Goal: Task Accomplishment & Management: Complete application form

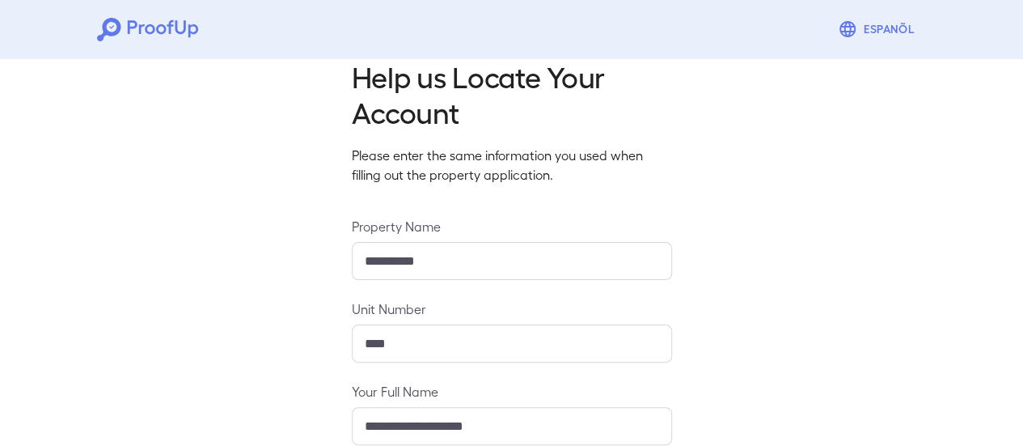
scroll to position [286, 0]
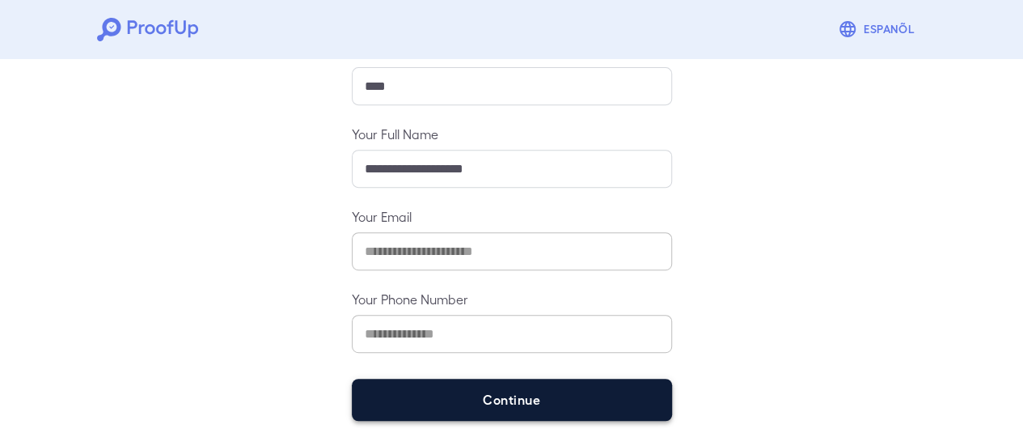
click at [522, 406] on button "Continue" at bounding box center [512, 399] width 320 height 42
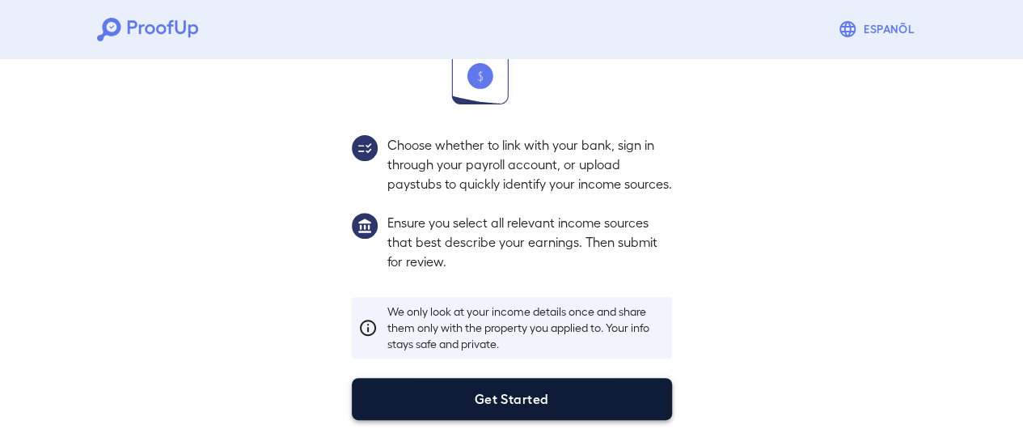
click at [594, 394] on button "Get Started" at bounding box center [512, 399] width 320 height 42
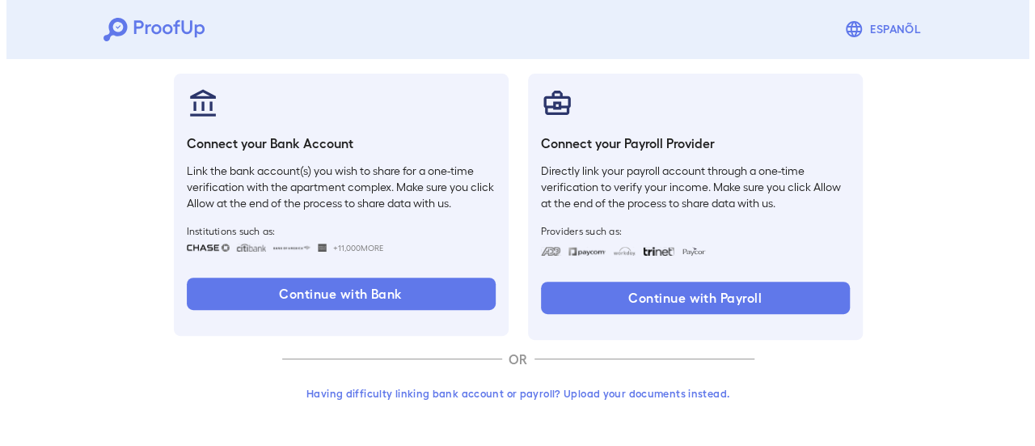
scroll to position [171, 0]
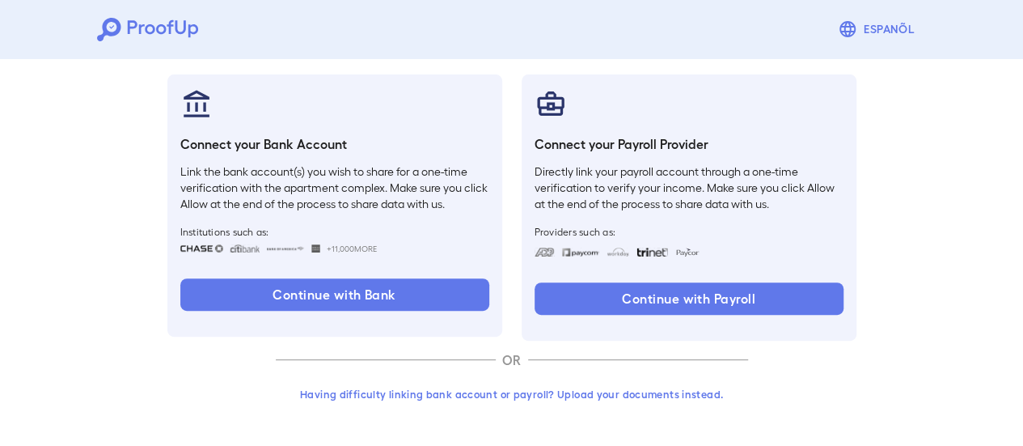
click at [653, 397] on button "Having difficulty linking bank account or payroll? Upload your documents instea…" at bounding box center [512, 393] width 472 height 29
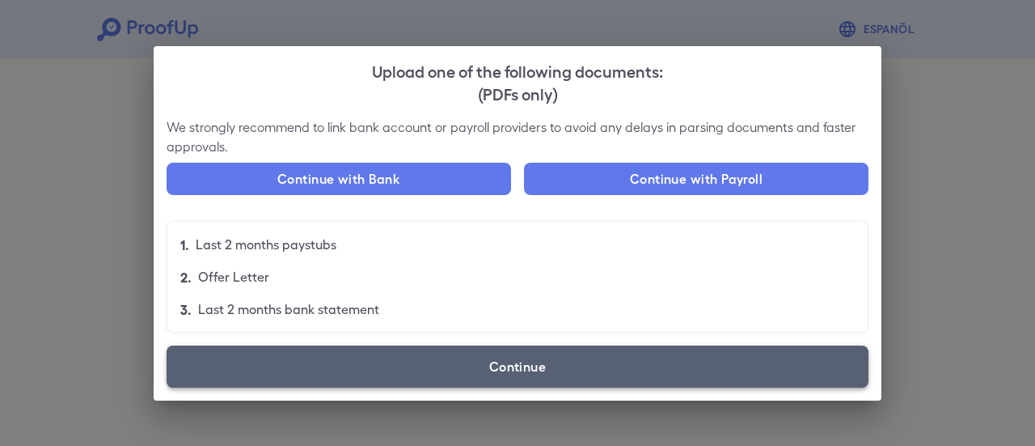
click at [590, 376] on label "Continue" at bounding box center [518, 366] width 702 height 42
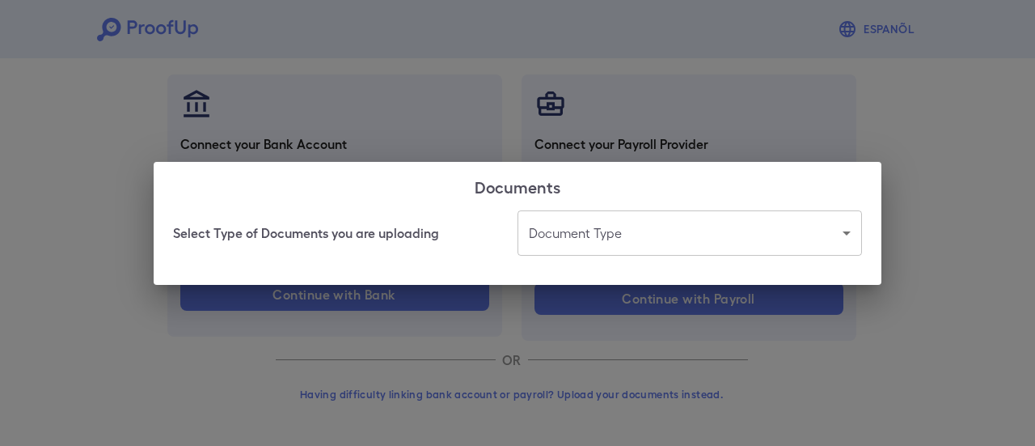
click at [596, 221] on body "Espanõl Go back How Would You Like to Verify Your Income? There are multiple wa…" at bounding box center [517, 138] width 1035 height 618
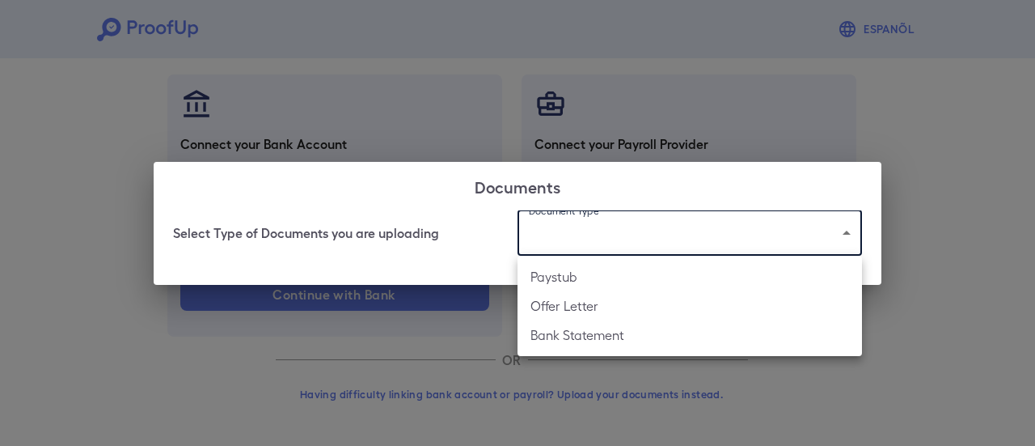
click at [596, 337] on li "Bank Statement" at bounding box center [690, 334] width 344 height 29
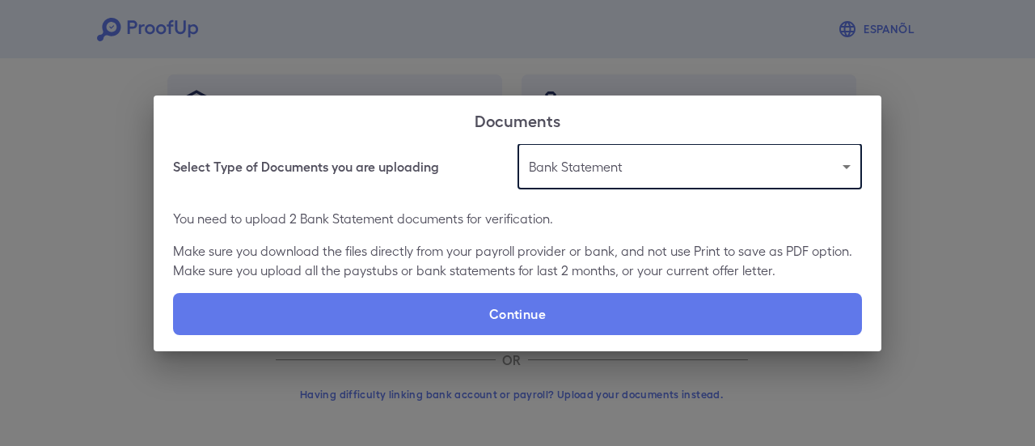
click at [602, 159] on body "**********" at bounding box center [517, 138] width 1035 height 618
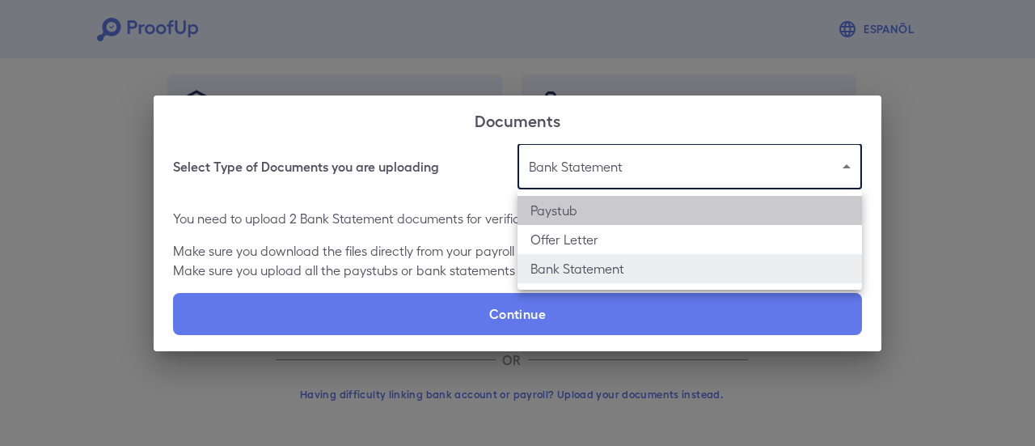
click at [606, 213] on li "Paystub" at bounding box center [690, 210] width 344 height 29
type input "*******"
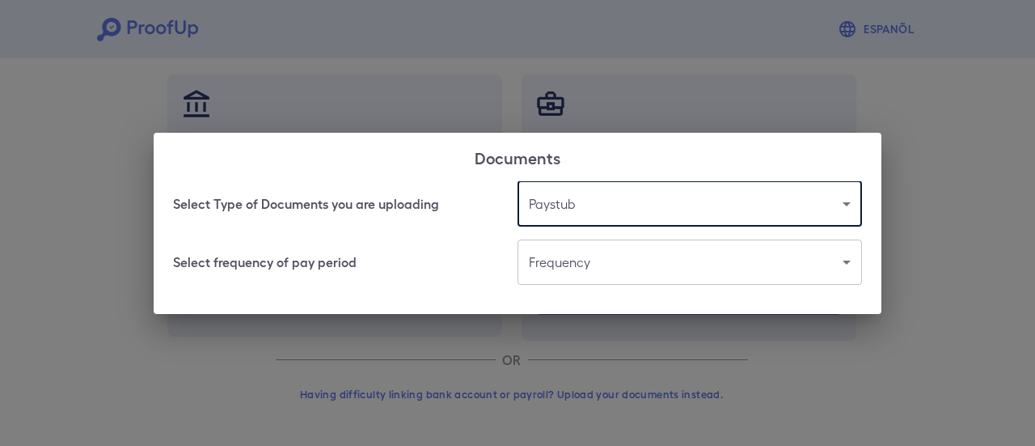
click at [610, 268] on body "Espanõl Go back How Would You Like to Verify Your Income? There are multiple wa…" at bounding box center [517, 138] width 1035 height 618
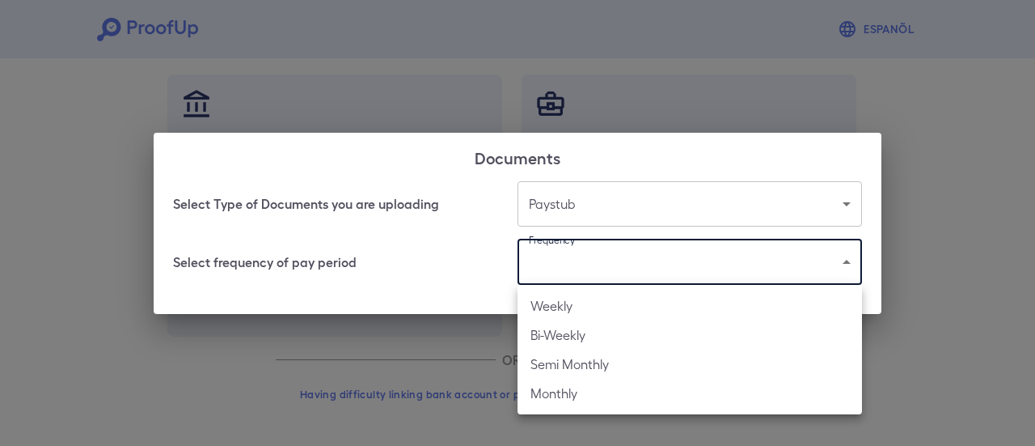
click at [612, 337] on li "Bi-Weekly" at bounding box center [690, 334] width 344 height 29
type input "*********"
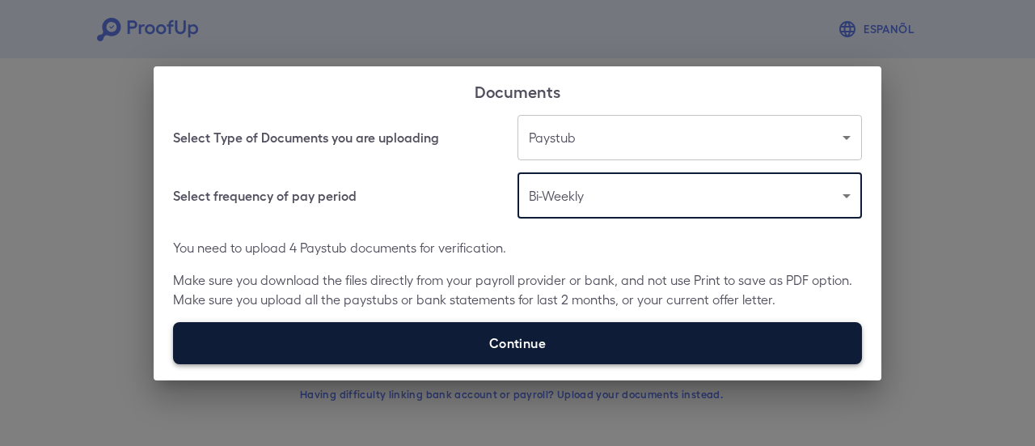
click at [463, 342] on label "Continue" at bounding box center [517, 343] width 689 height 42
click at [174, 363] on input "Continue" at bounding box center [173, 363] width 1 height 1
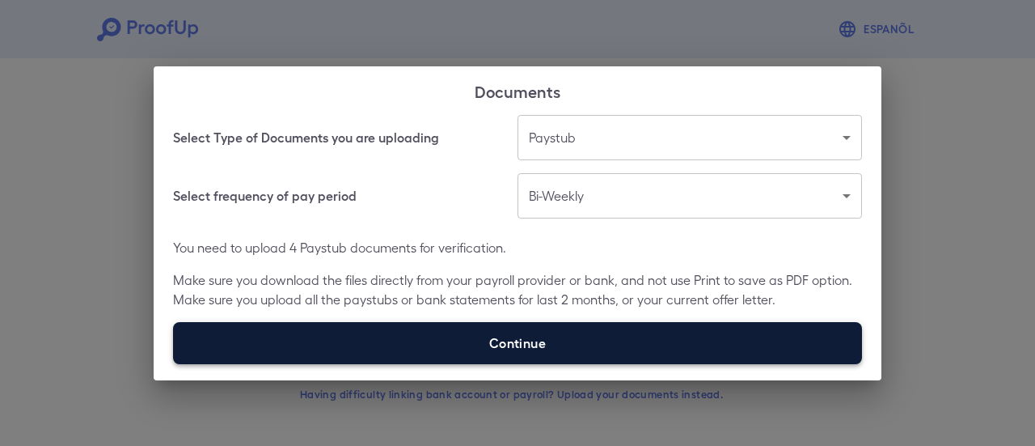
click at [509, 340] on label "Continue" at bounding box center [517, 343] width 689 height 42
click at [174, 363] on input "Continue" at bounding box center [173, 363] width 1 height 1
type input "**********"
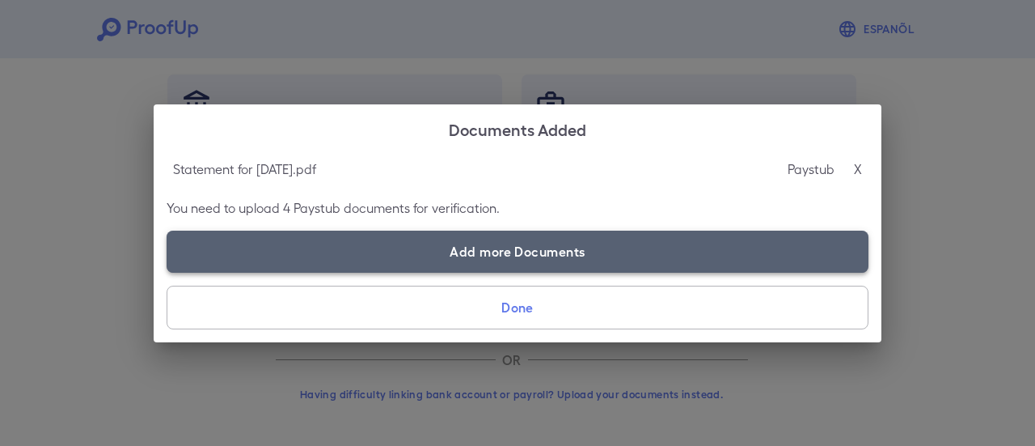
click at [317, 251] on label "Add more Documents" at bounding box center [518, 251] width 702 height 42
click at [167, 272] on input "Add more Documents" at bounding box center [167, 272] width 1 height 1
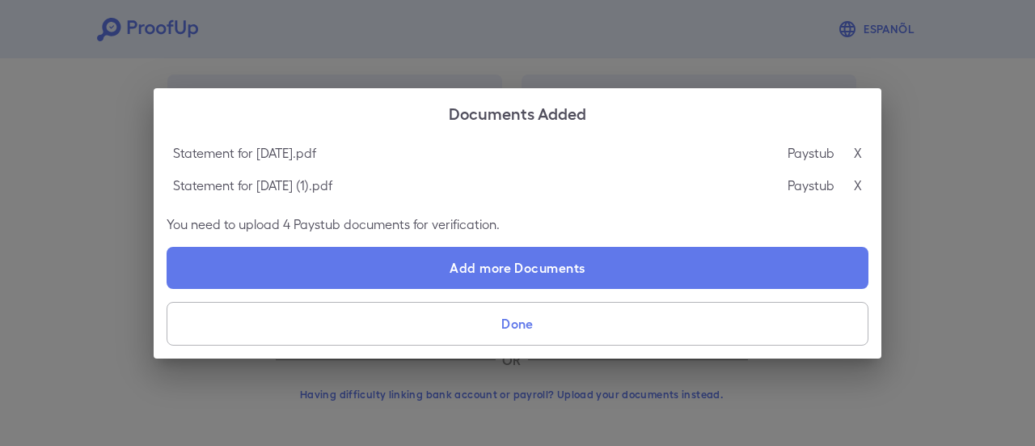
click at [325, 258] on label "Add more Documents" at bounding box center [518, 268] width 702 height 42
click at [167, 288] on input "Add more Documents" at bounding box center [167, 288] width 1 height 1
type input "**********"
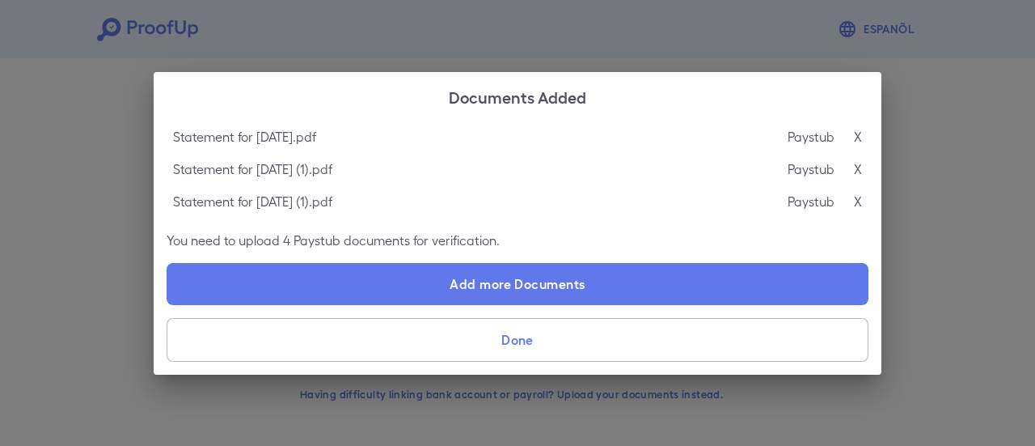
click at [633, 334] on button "Done" at bounding box center [518, 340] width 702 height 44
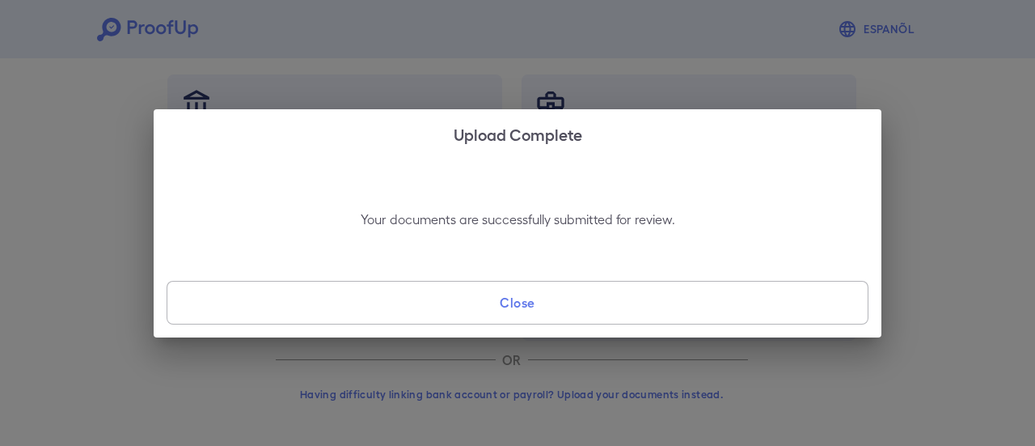
click at [579, 304] on button "Close" at bounding box center [518, 303] width 702 height 44
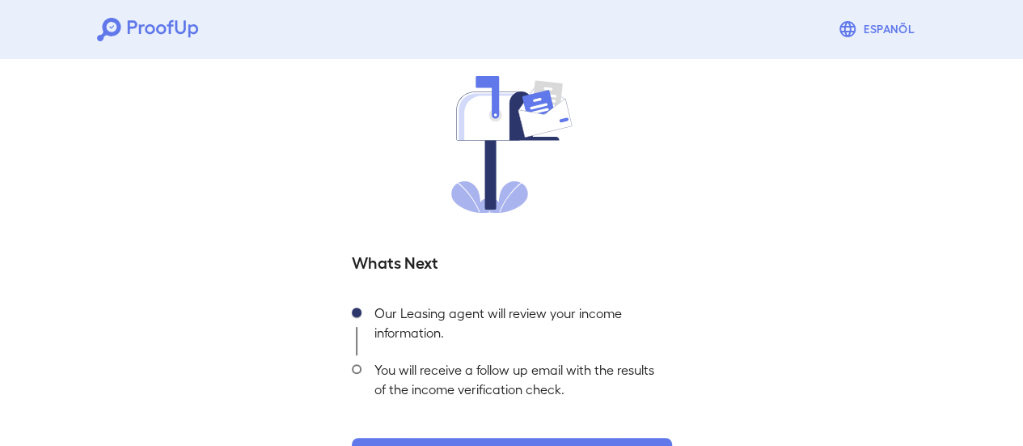
scroll to position [174, 0]
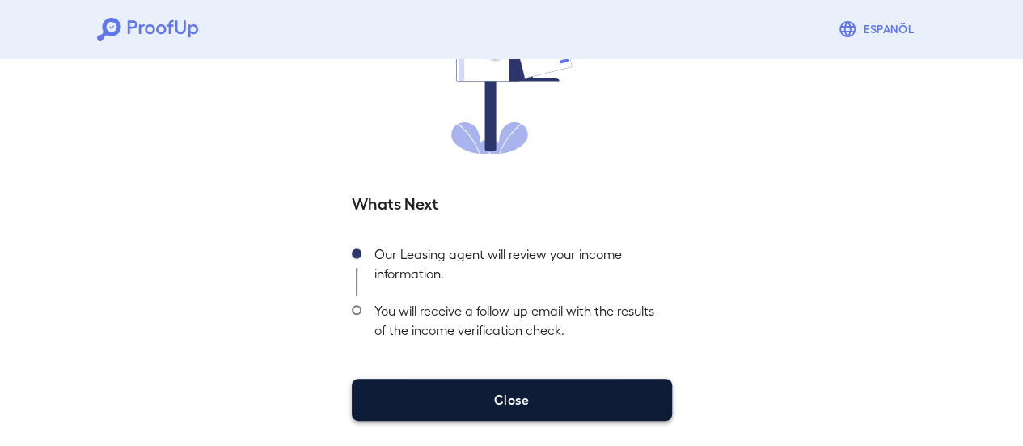
drag, startPoint x: 568, startPoint y: 400, endPoint x: 635, endPoint y: 311, distance: 110.9
click at [568, 399] on button "Close" at bounding box center [512, 399] width 320 height 42
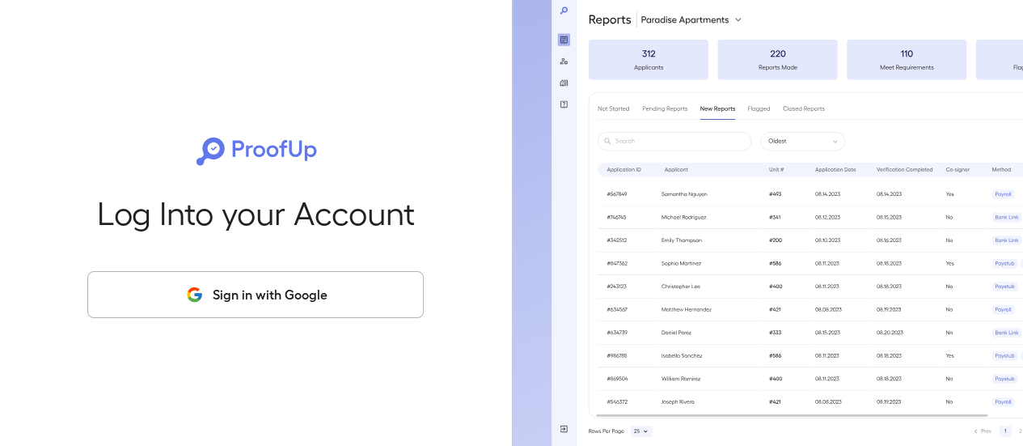
click at [344, 294] on button "Sign in with Google" at bounding box center [255, 294] width 336 height 47
